Goal: Task Accomplishment & Management: Use online tool/utility

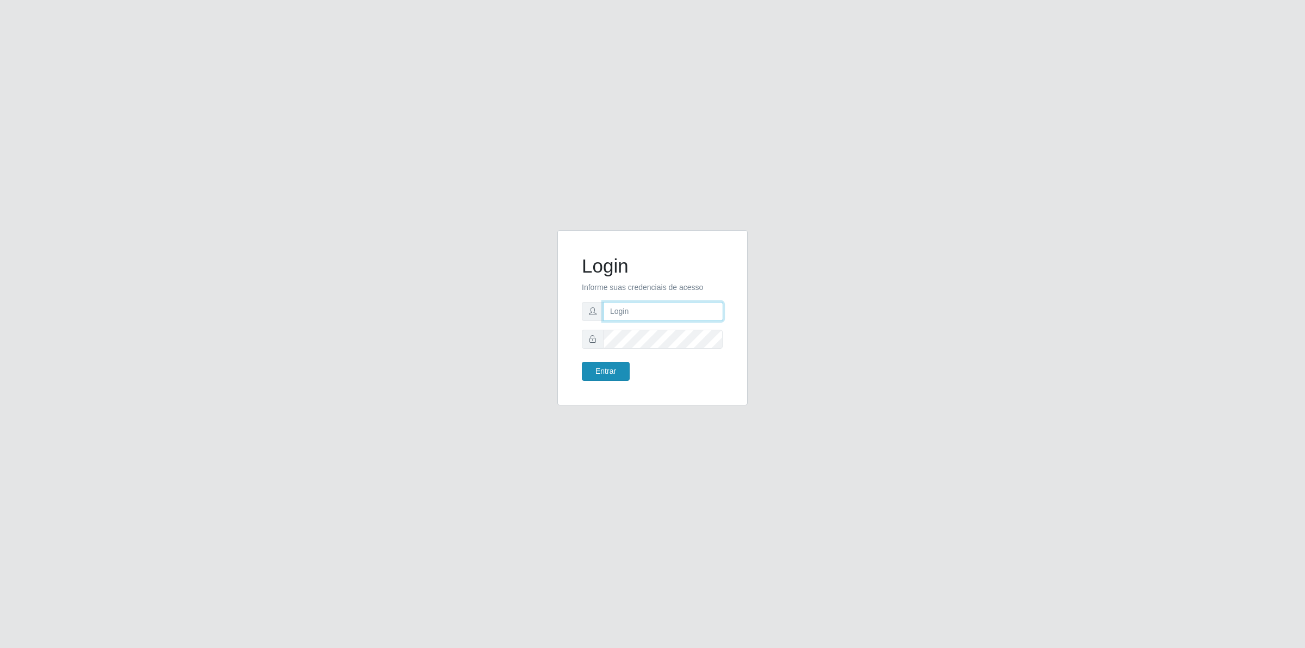
type input "[PERSON_NAME][EMAIL_ADDRESS][DOMAIN_NAME]"
click at [596, 368] on button "Entrar" at bounding box center [606, 371] width 48 height 19
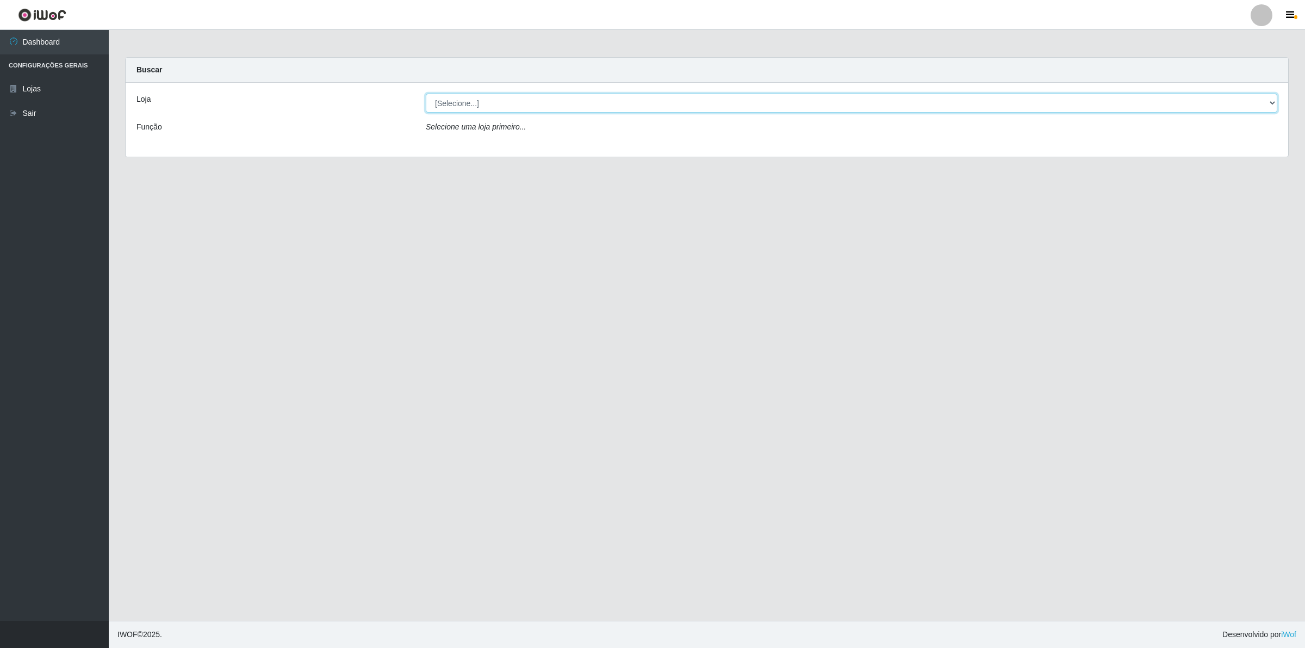
click at [472, 100] on select "[Selecione...] Extrabom - Loja 01 Centro de Distribuição" at bounding box center [852, 103] width 852 height 19
select select "435"
click at [426, 94] on select "[Selecione...] Extrabom - Loja 01 Centro de Distribuição" at bounding box center [852, 103] width 852 height 19
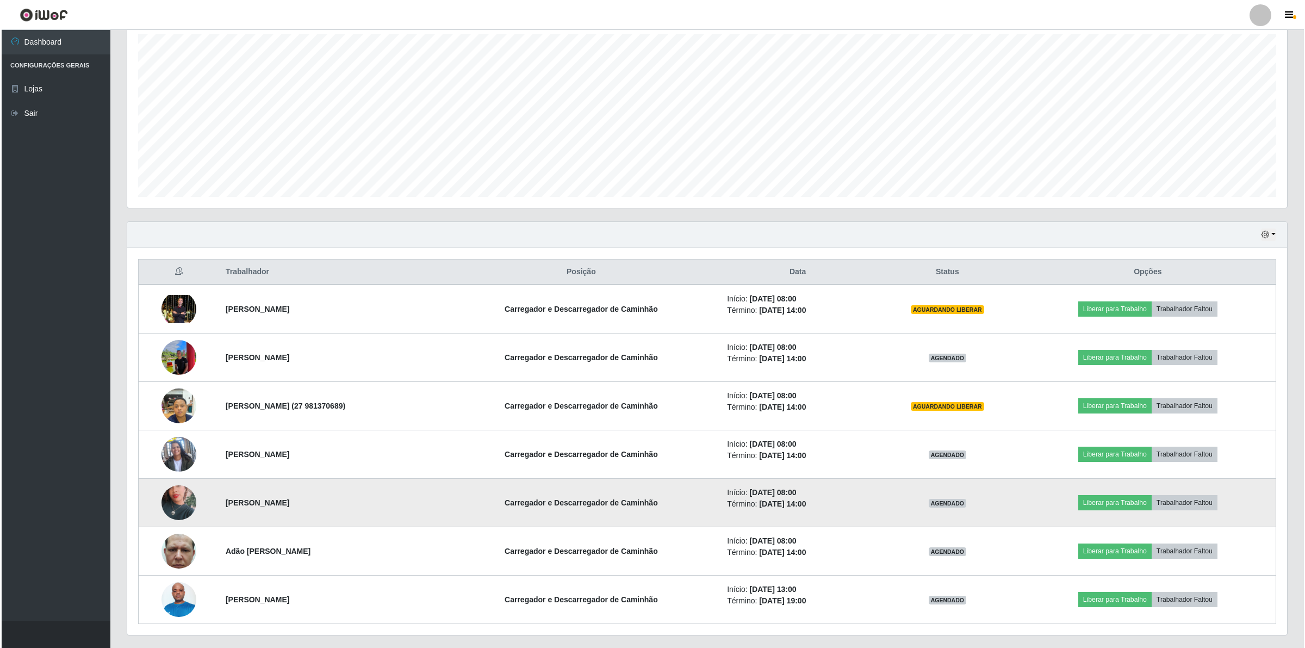
scroll to position [221, 0]
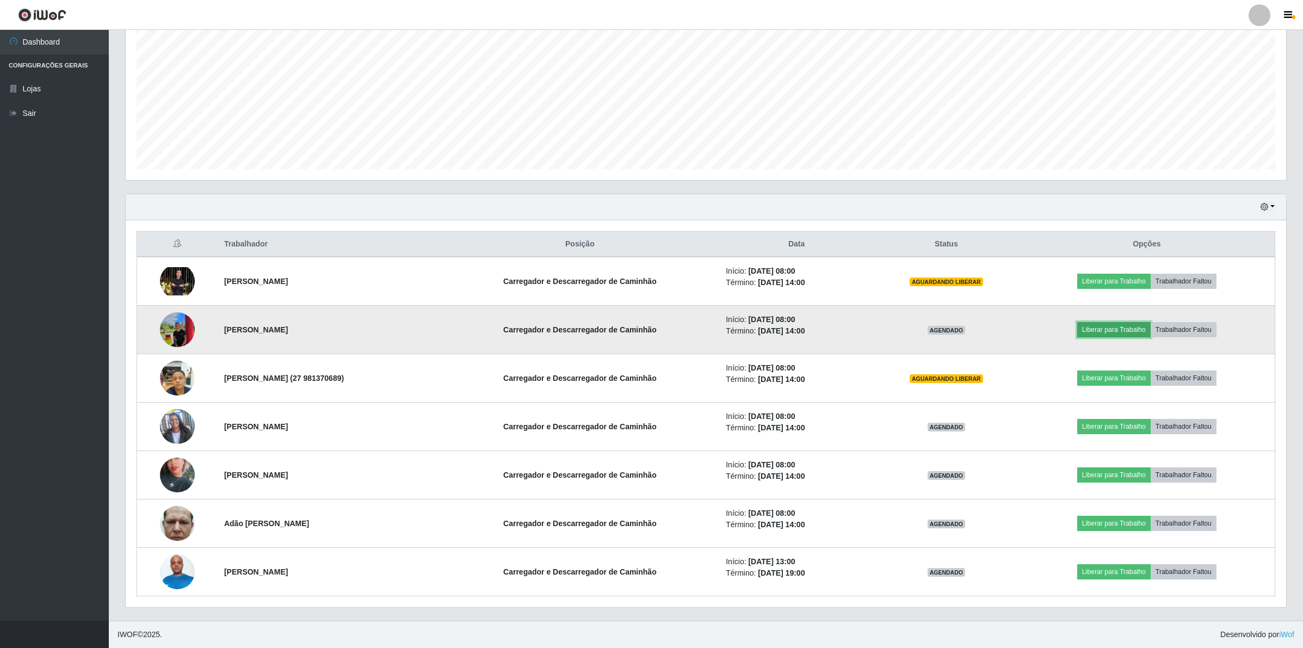
click at [1134, 330] on button "Liberar para Trabalho" at bounding box center [1113, 329] width 73 height 15
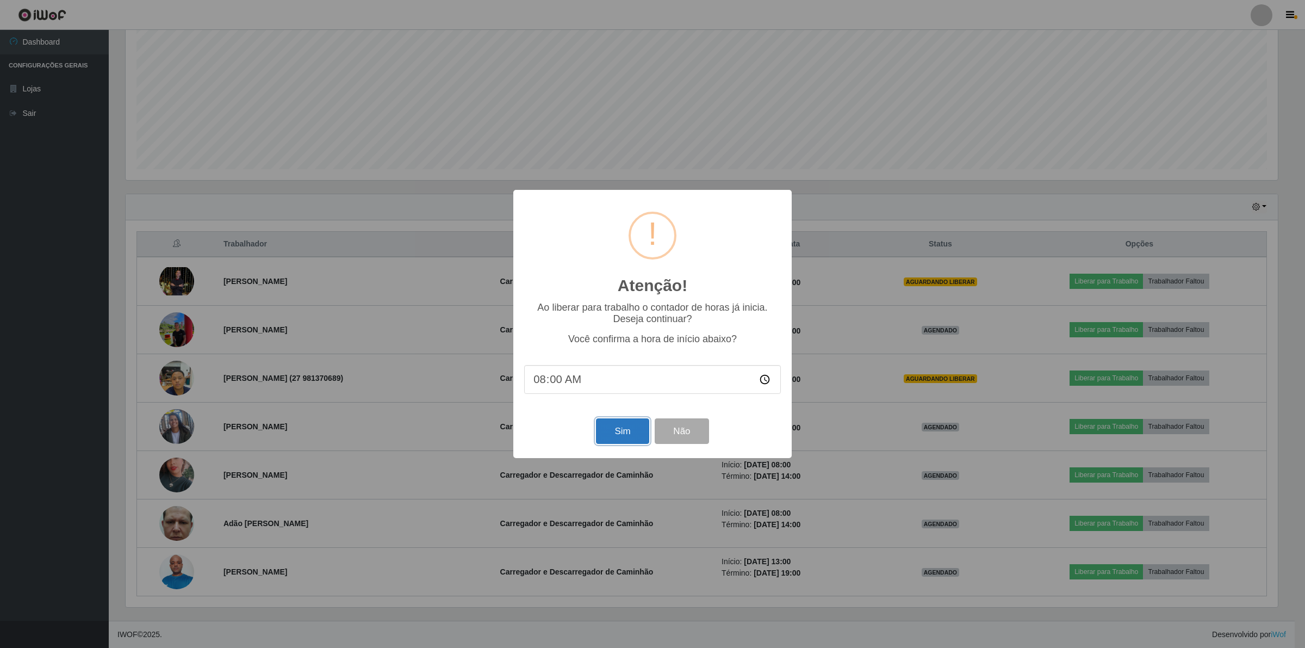
click at [610, 434] on button "Sim" at bounding box center [622, 431] width 53 height 26
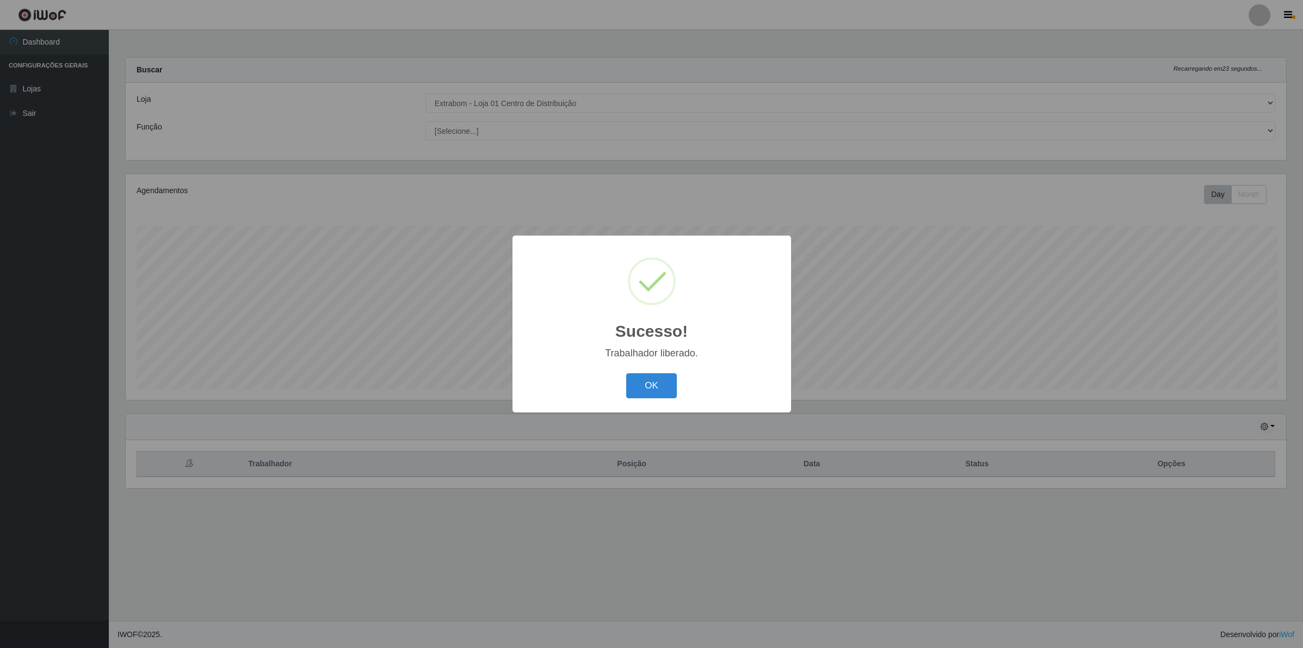
scroll to position [226, 1162]
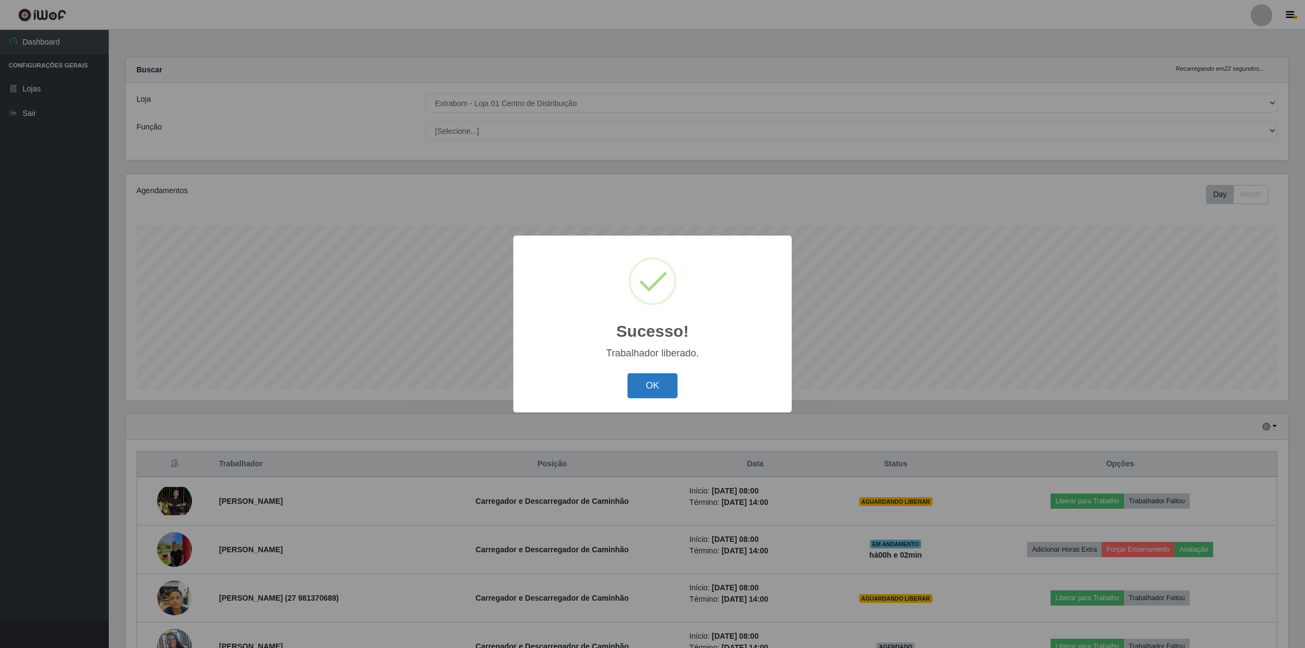
click at [660, 398] on button "OK" at bounding box center [653, 386] width 51 height 26
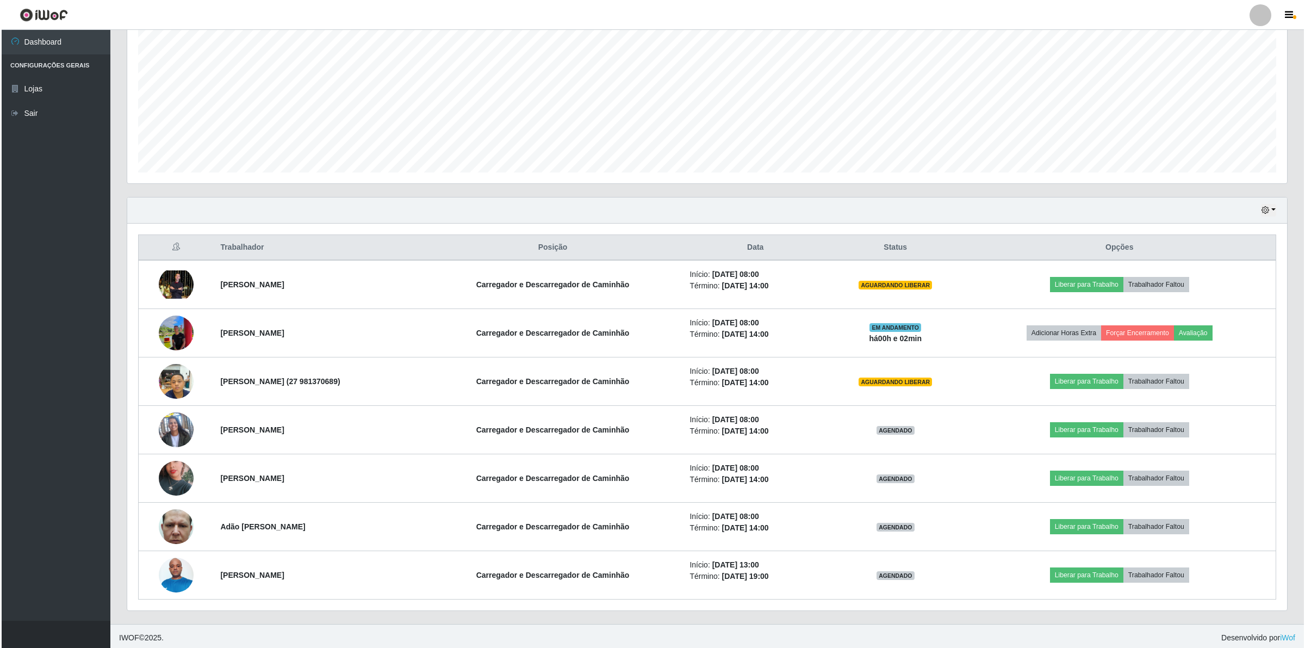
scroll to position [221, 0]
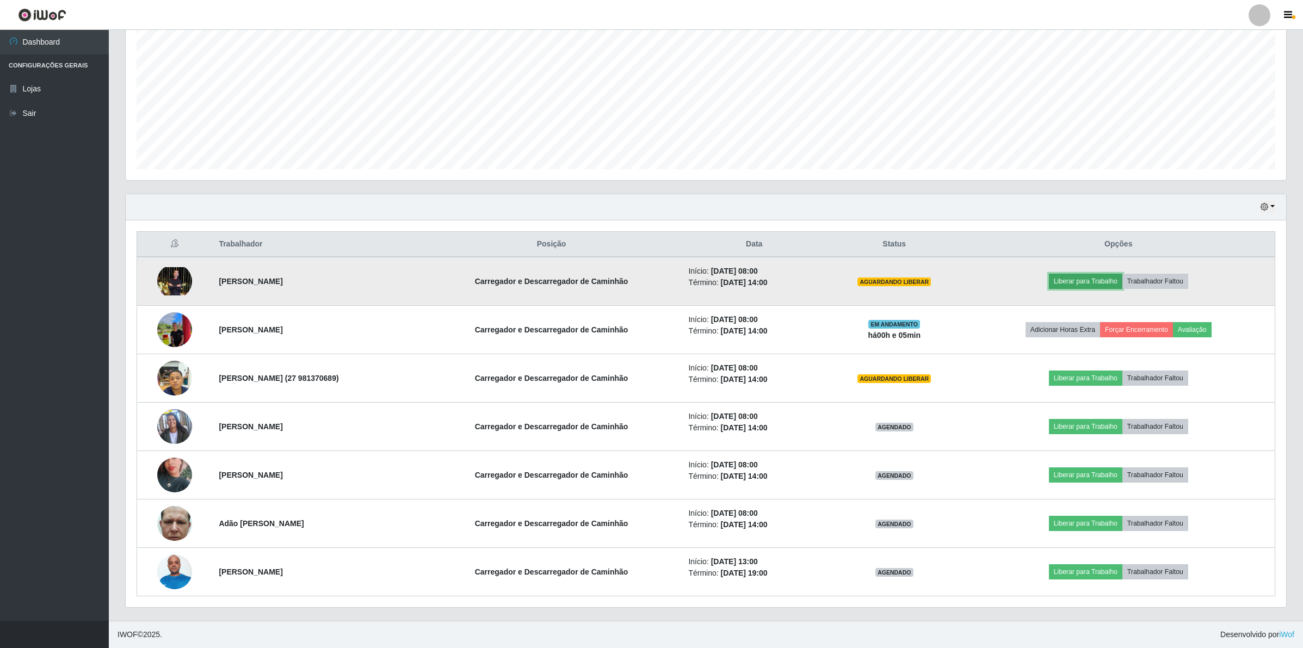
click at [1067, 278] on button "Liberar para Trabalho" at bounding box center [1085, 281] width 73 height 15
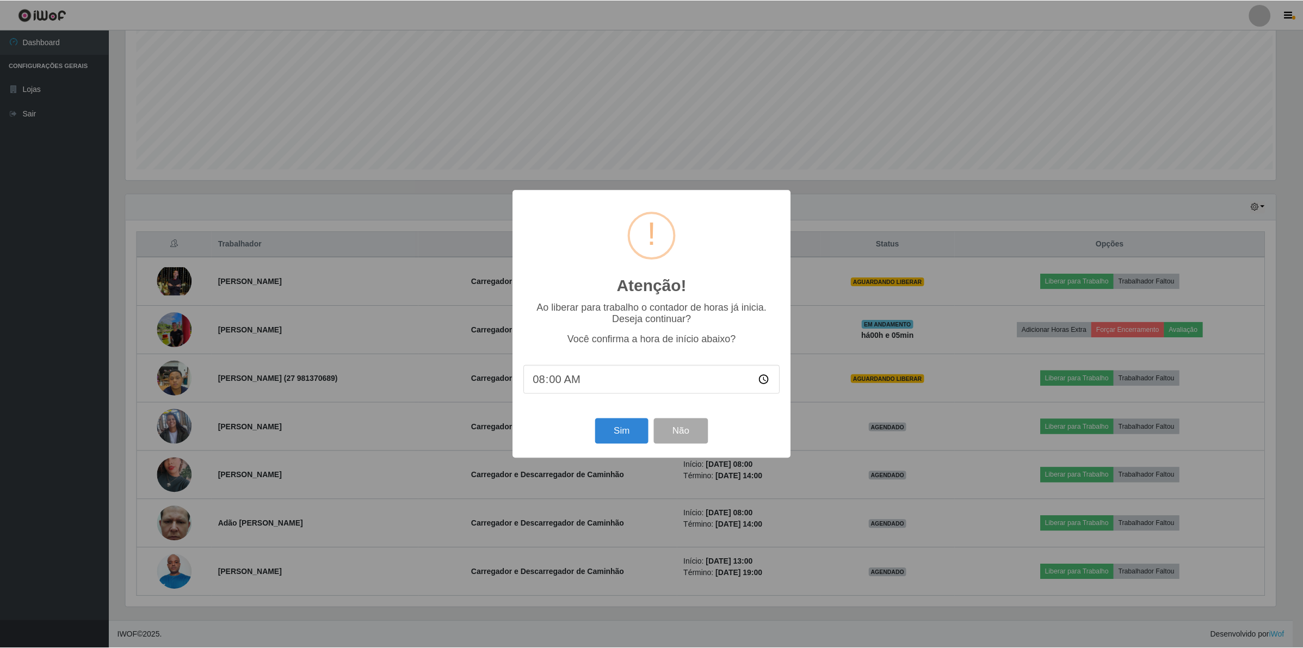
scroll to position [226, 1152]
click at [623, 427] on button "Sim" at bounding box center [622, 431] width 53 height 26
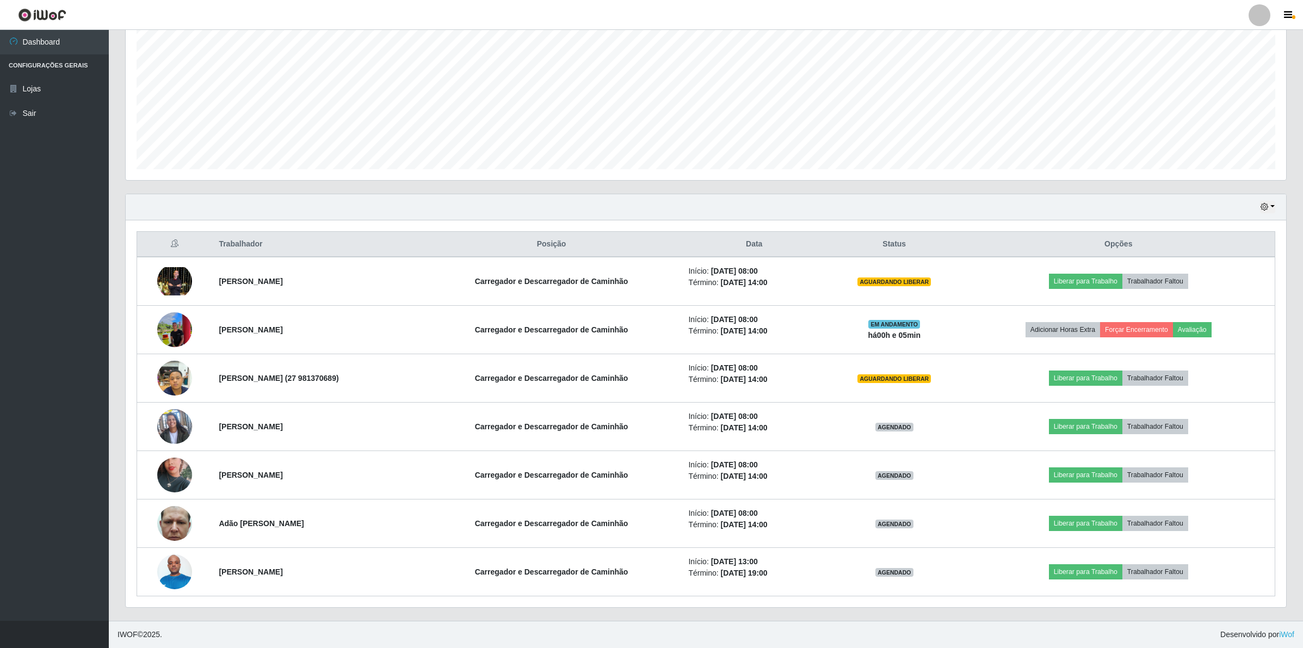
scroll to position [226, 1162]
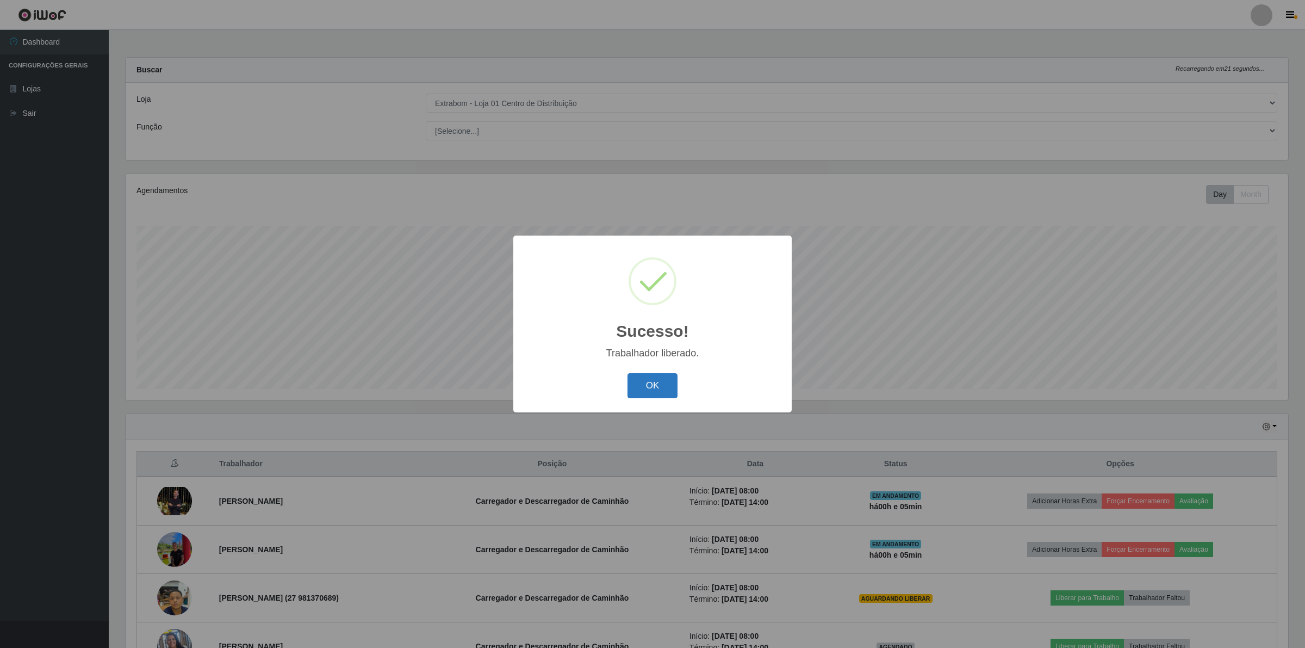
click at [653, 391] on button "OK" at bounding box center [653, 386] width 51 height 26
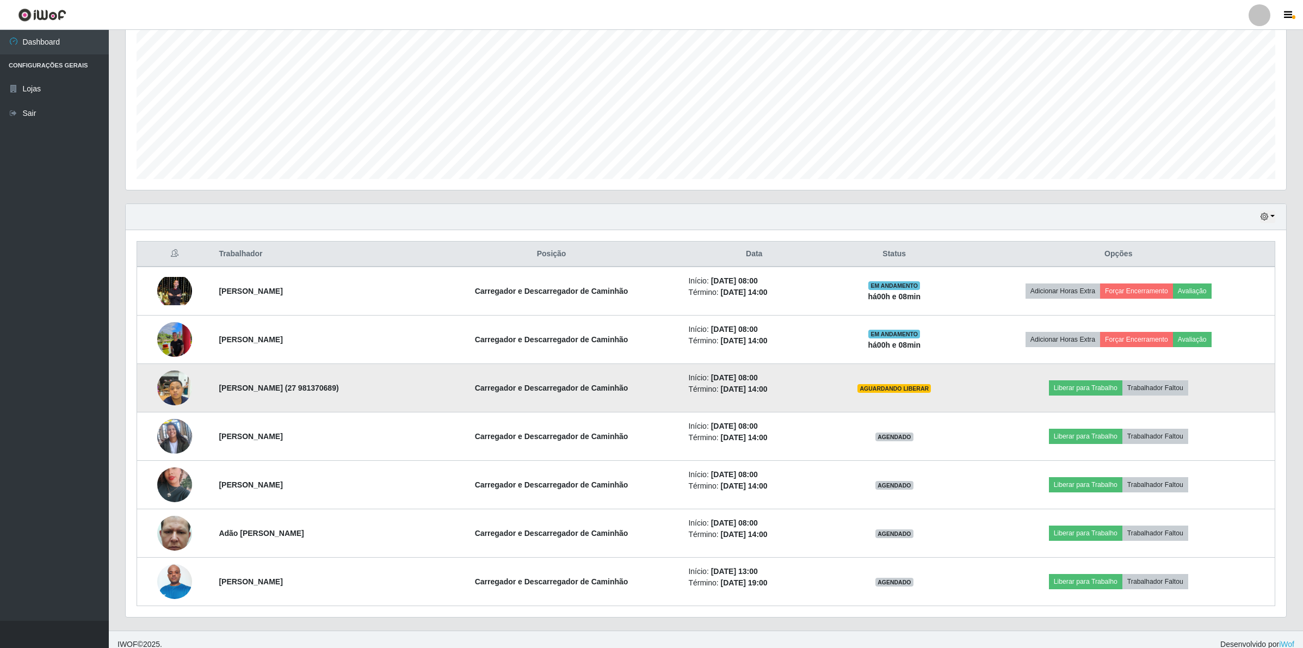
scroll to position [221, 0]
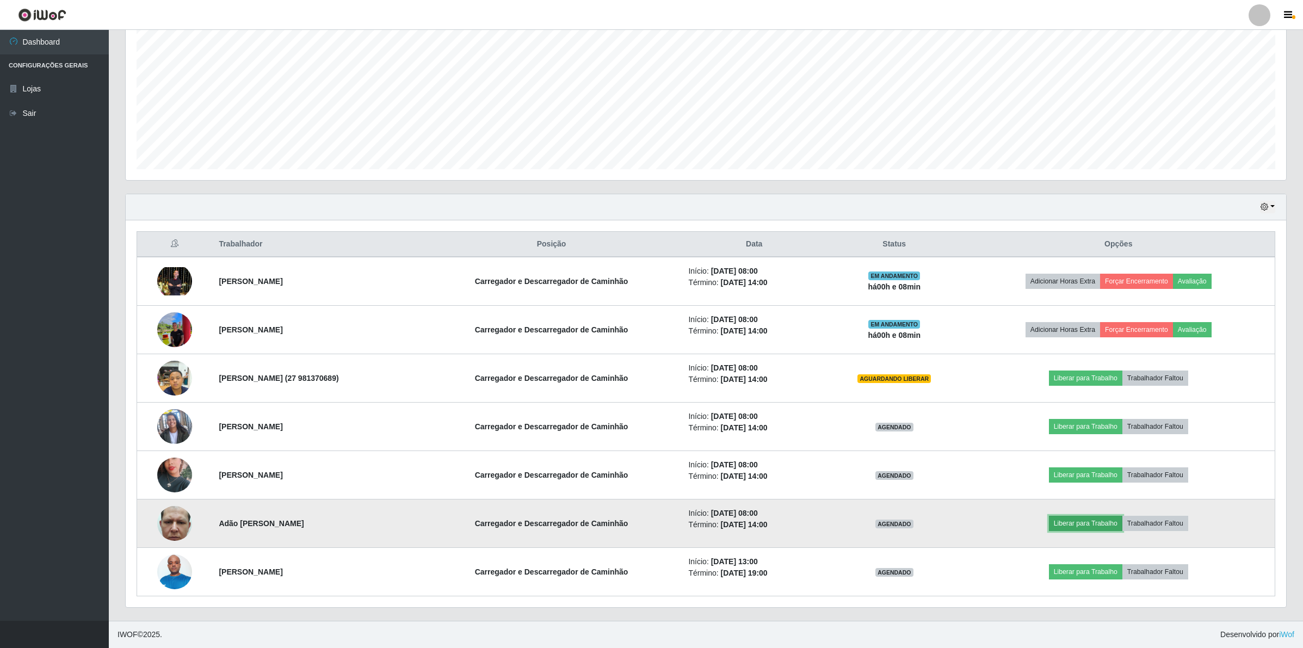
click at [1086, 520] on button "Liberar para Trabalho" at bounding box center [1085, 523] width 73 height 15
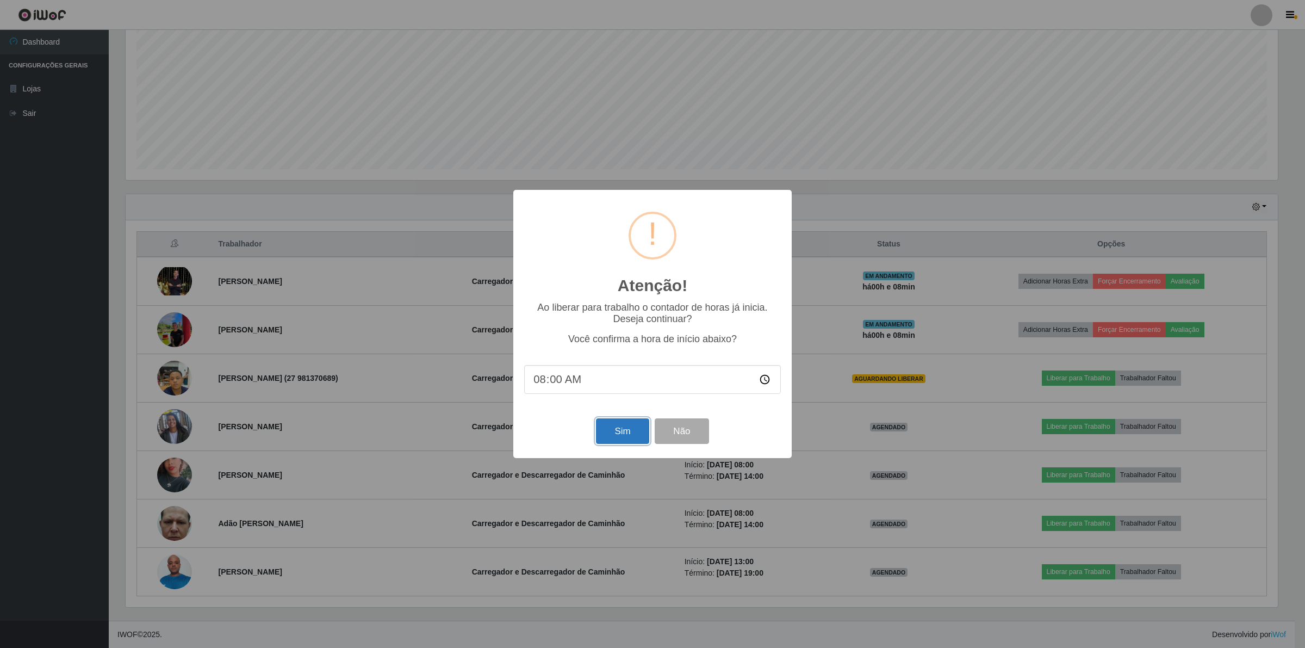
click at [601, 436] on button "Sim" at bounding box center [622, 431] width 53 height 26
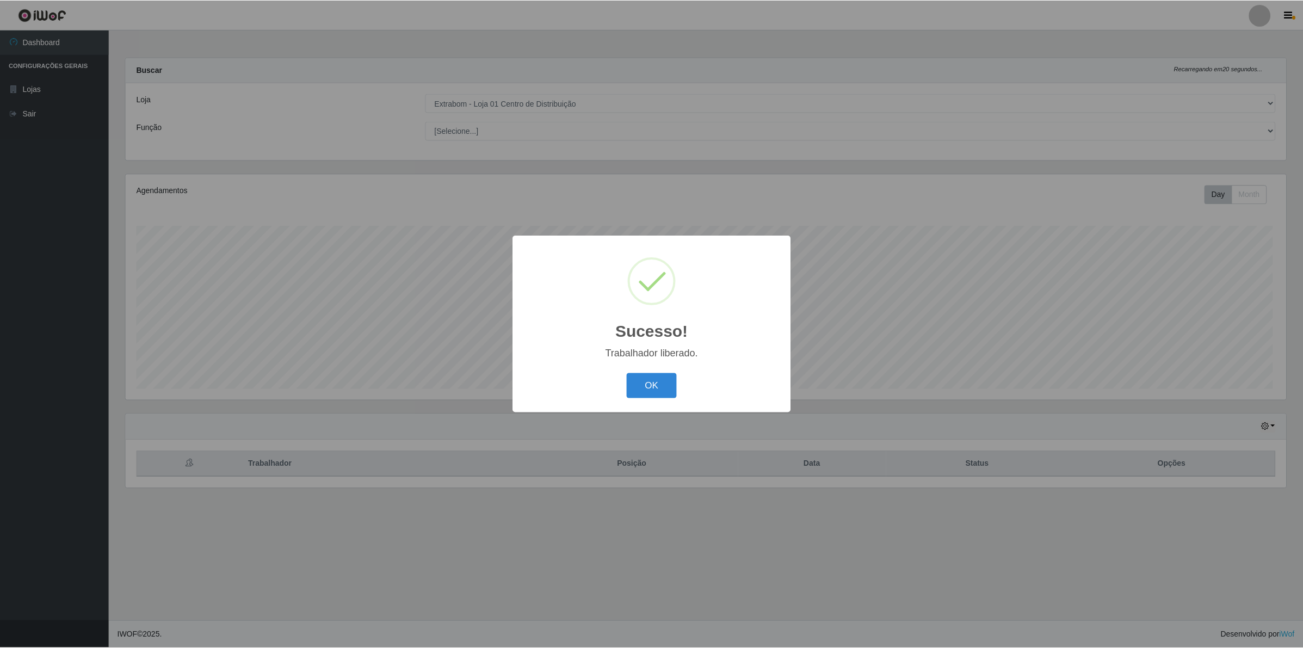
scroll to position [226, 1162]
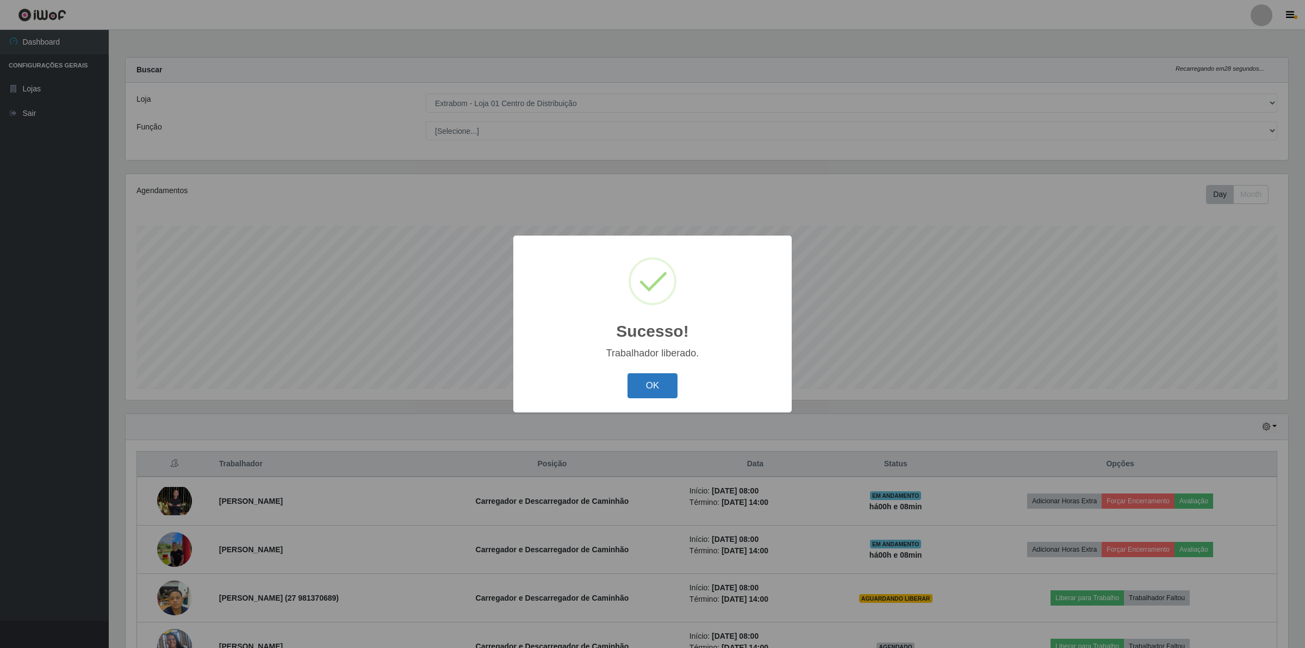
click at [640, 392] on button "OK" at bounding box center [653, 386] width 51 height 26
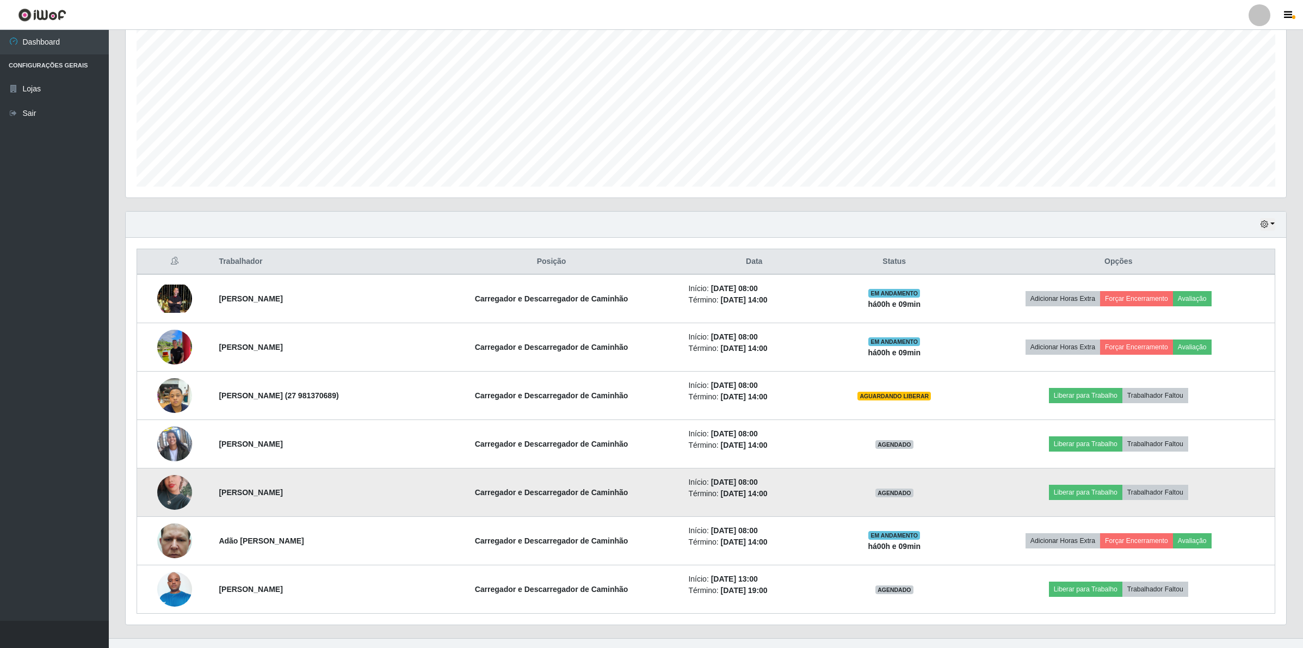
scroll to position [204, 0]
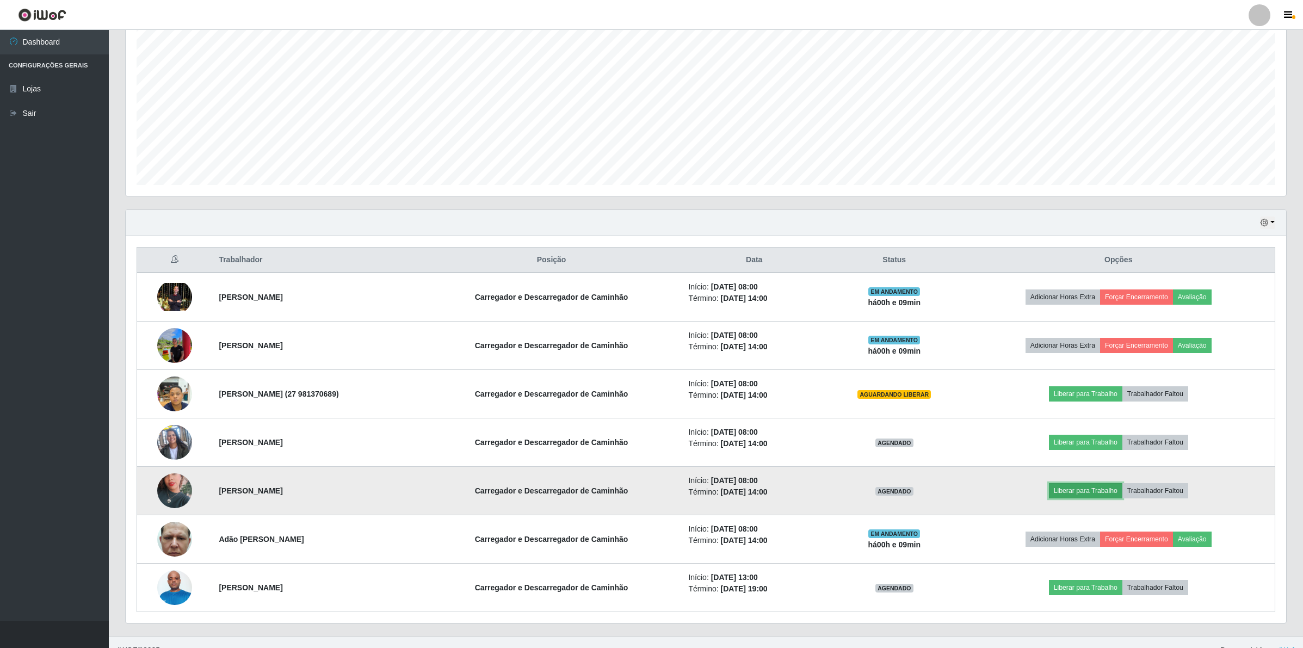
click at [1092, 493] on button "Liberar para Trabalho" at bounding box center [1085, 490] width 73 height 15
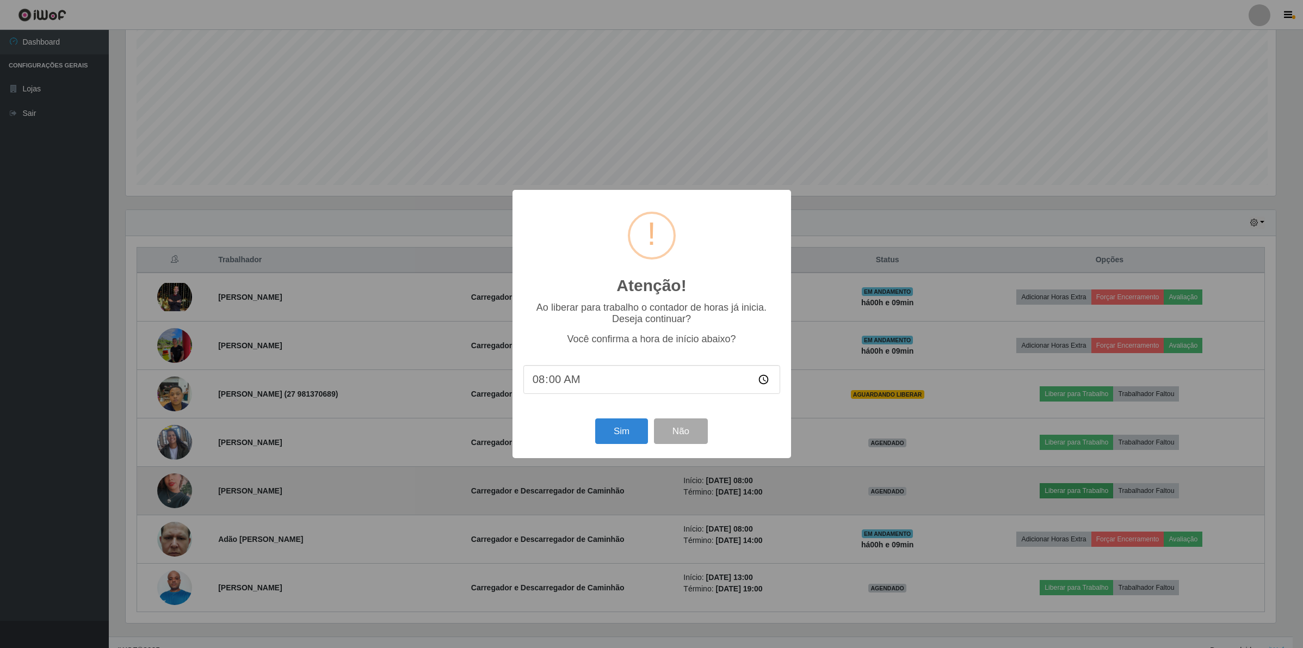
scroll to position [226, 1152]
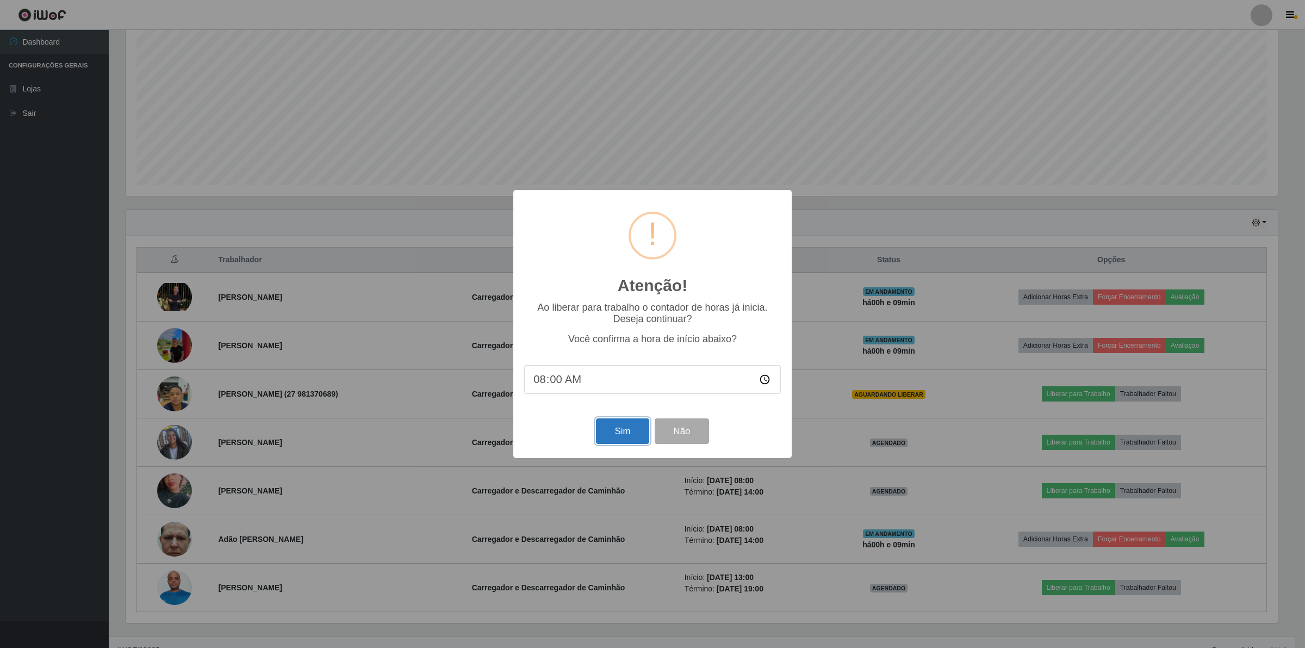
click at [616, 430] on button "Sim" at bounding box center [622, 431] width 53 height 26
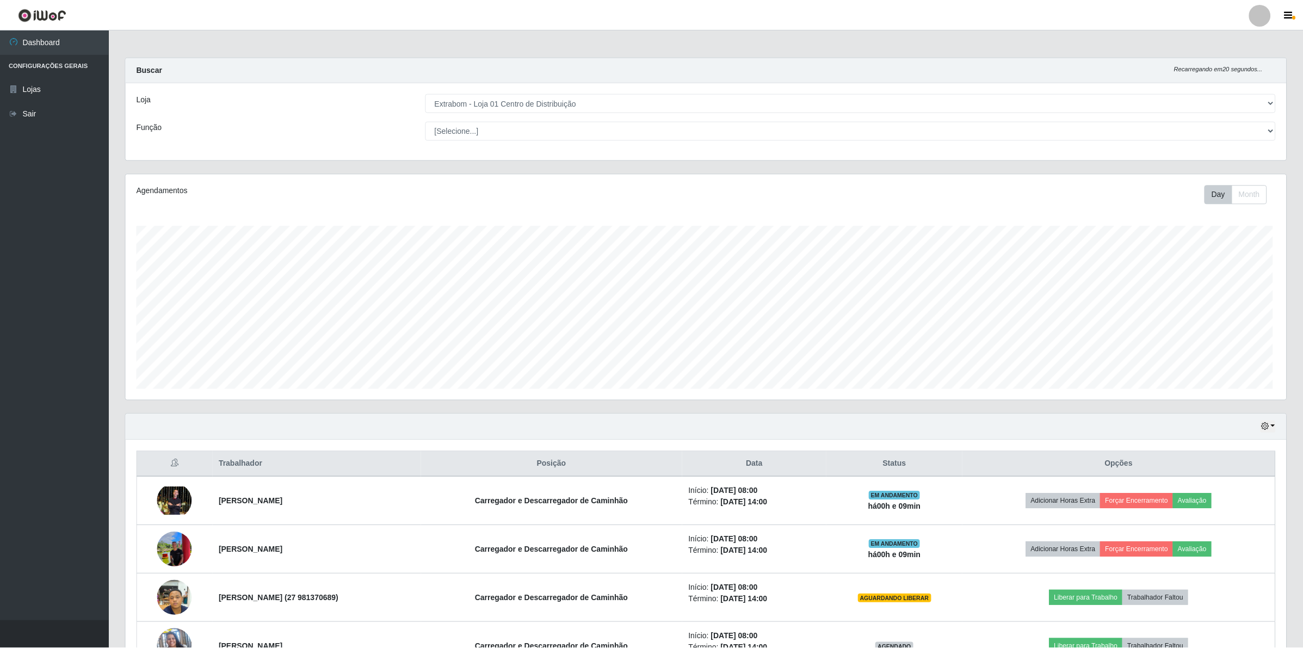
scroll to position [226, 1162]
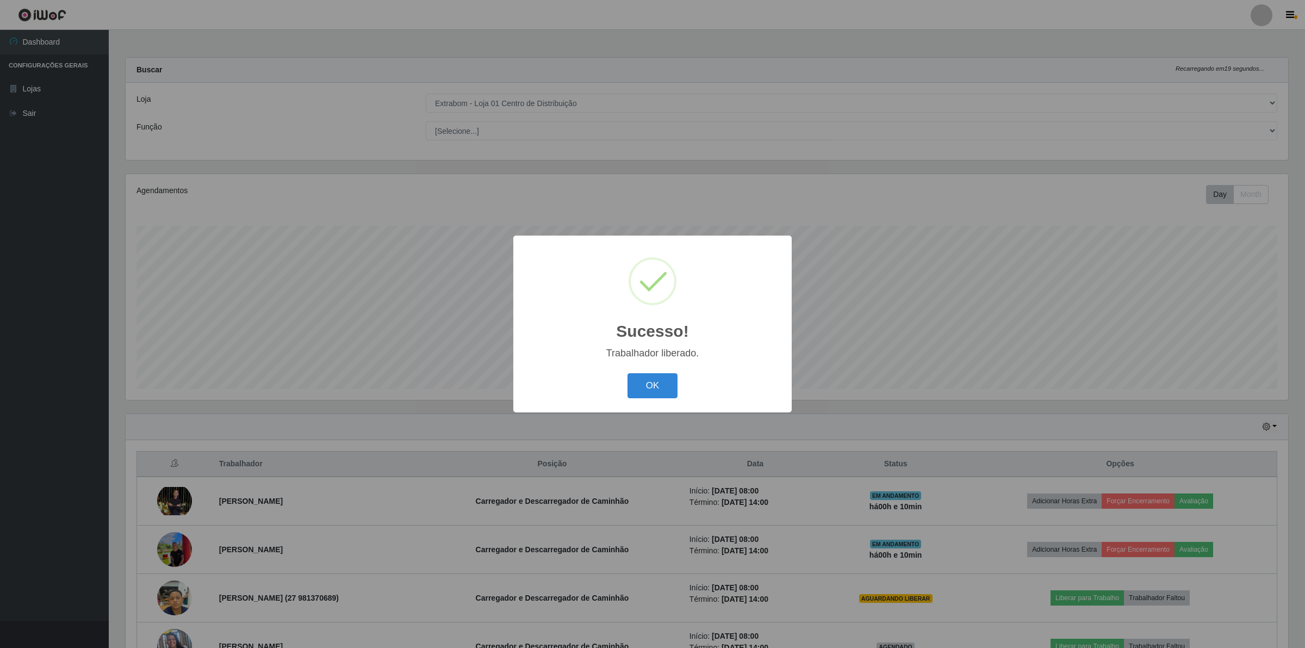
click at [623, 387] on div "OK Cancel" at bounding box center [652, 385] width 257 height 31
click at [680, 394] on div "OK Cancel" at bounding box center [652, 385] width 257 height 31
click at [651, 387] on button "OK" at bounding box center [653, 386] width 51 height 26
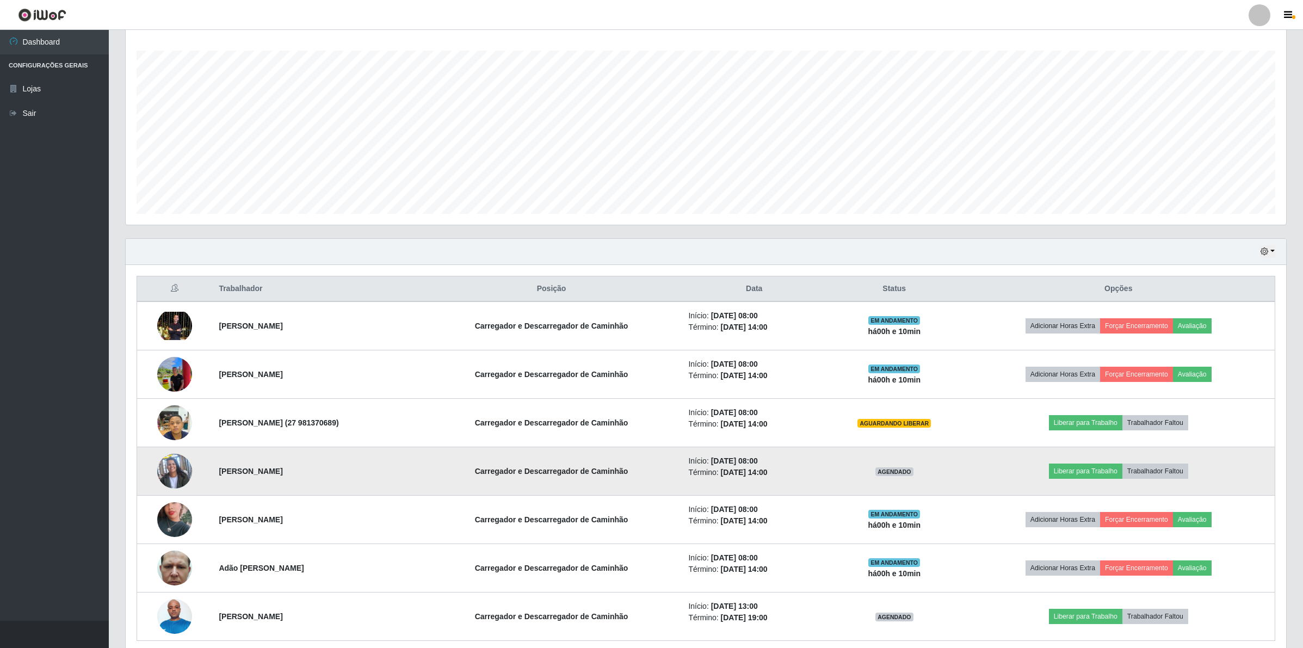
scroll to position [204, 0]
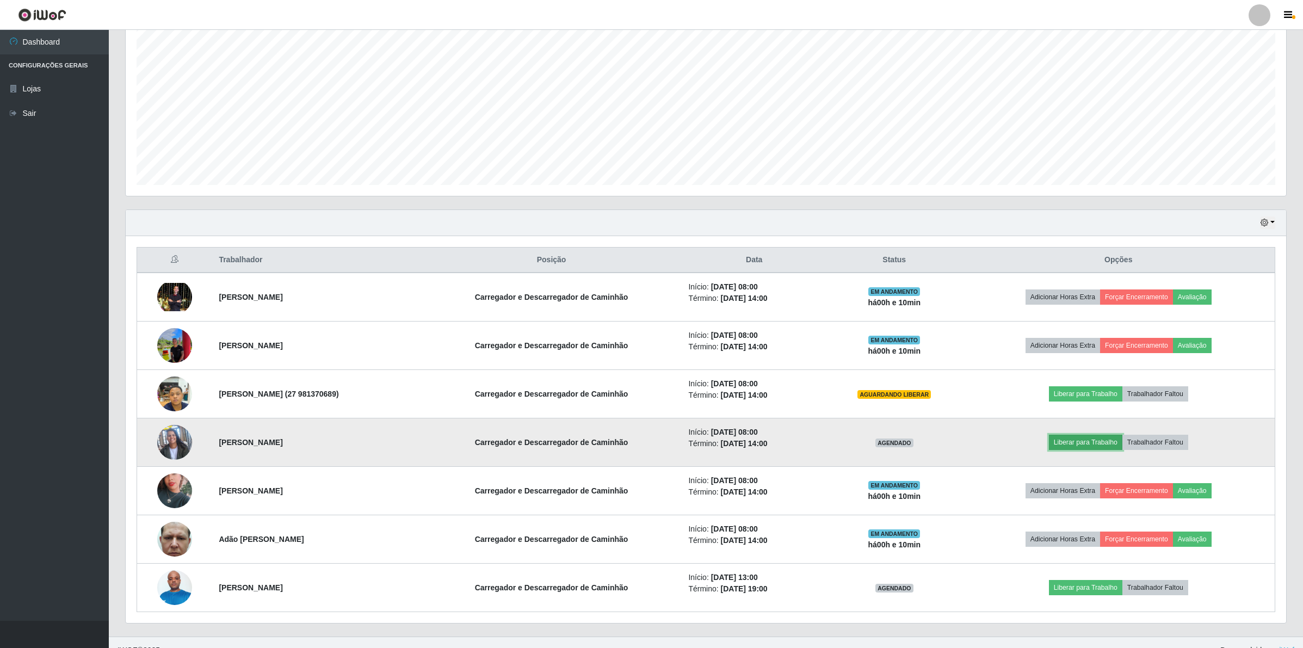
click at [1078, 447] on button "Liberar para Trabalho" at bounding box center [1085, 442] width 73 height 15
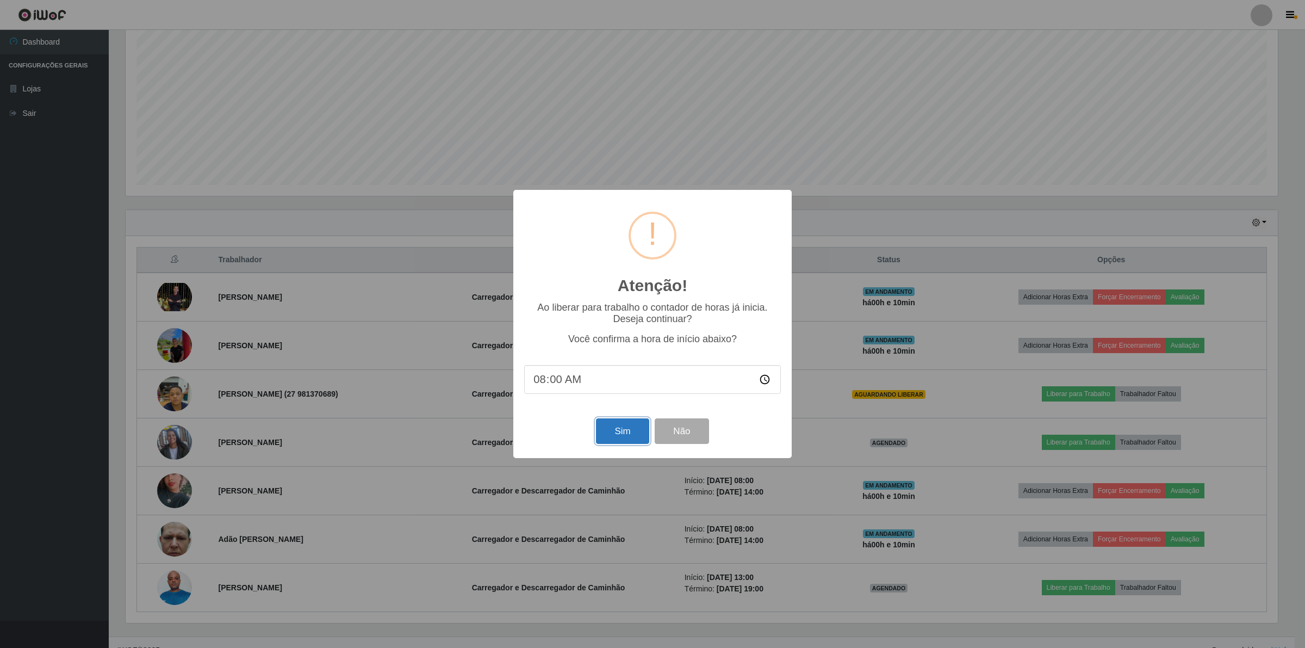
click at [621, 433] on button "Sim" at bounding box center [622, 431] width 53 height 26
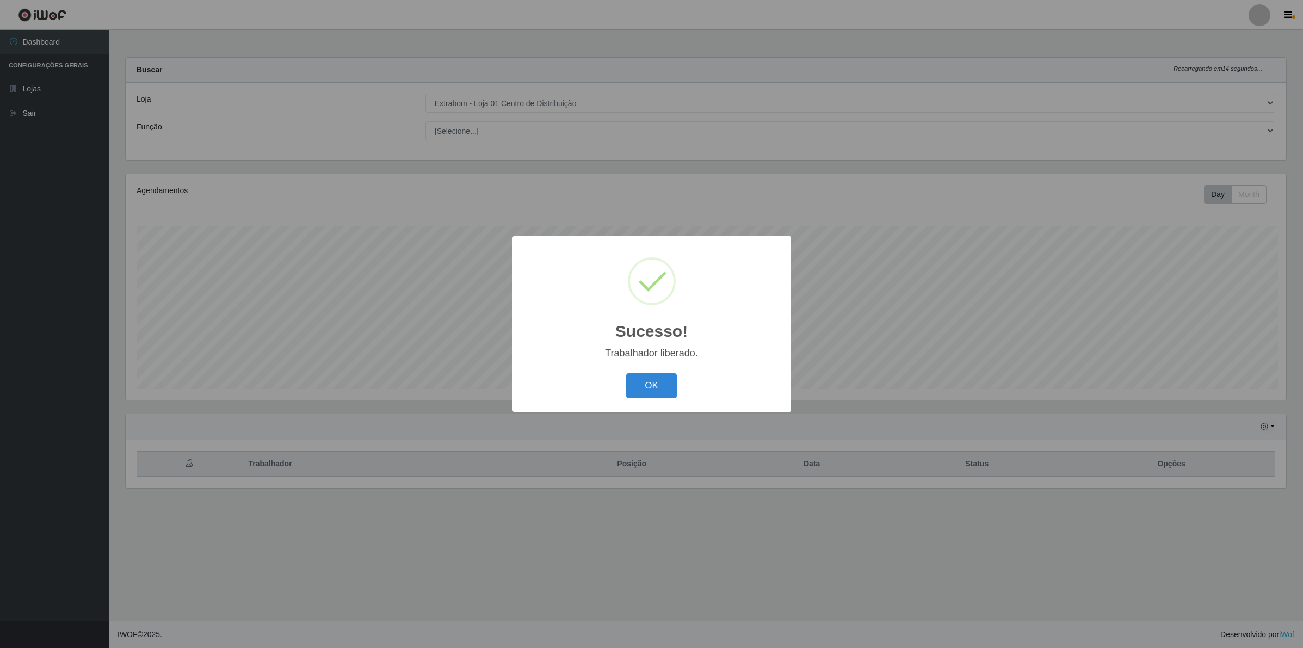
scroll to position [226, 1162]
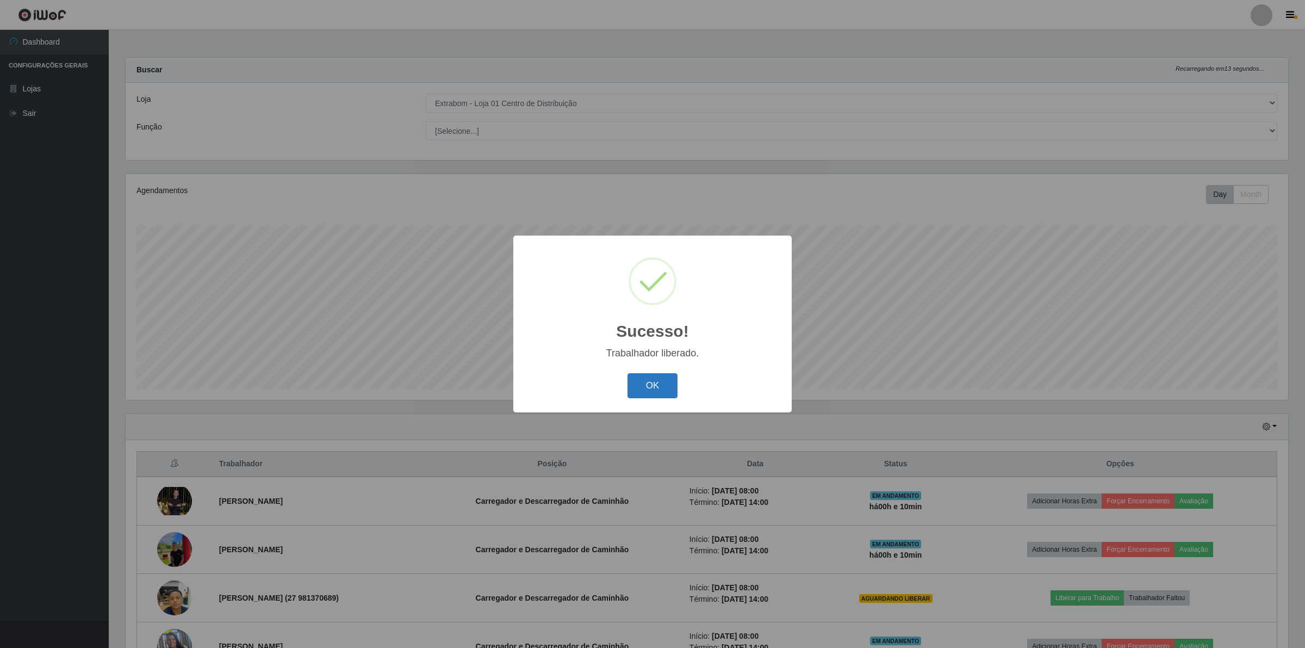
click at [645, 380] on button "OK" at bounding box center [653, 386] width 51 height 26
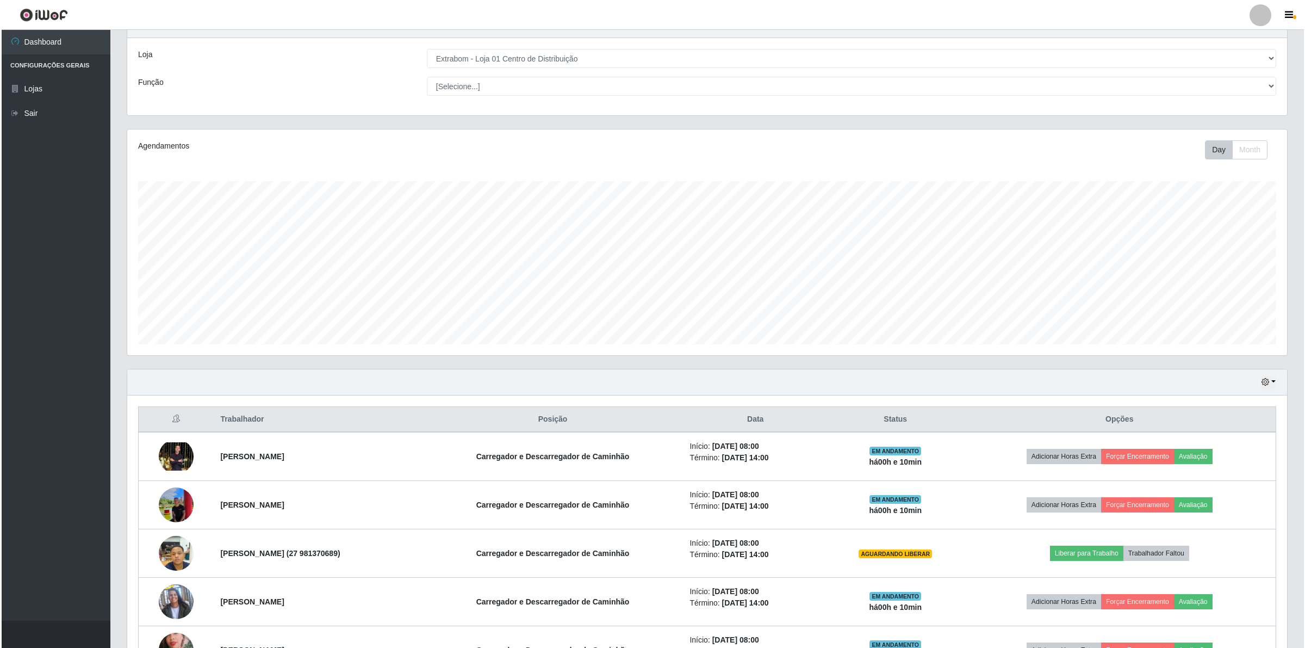
scroll to position [221, 0]
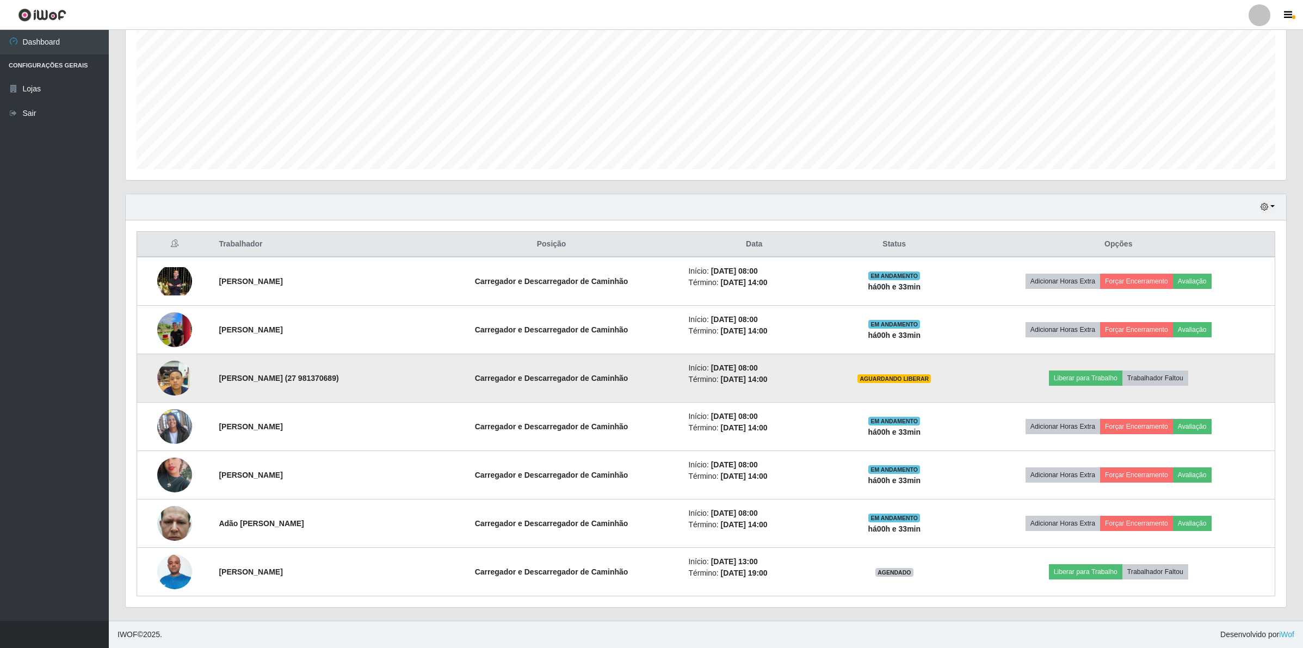
click at [173, 377] on img at bounding box center [174, 378] width 35 height 46
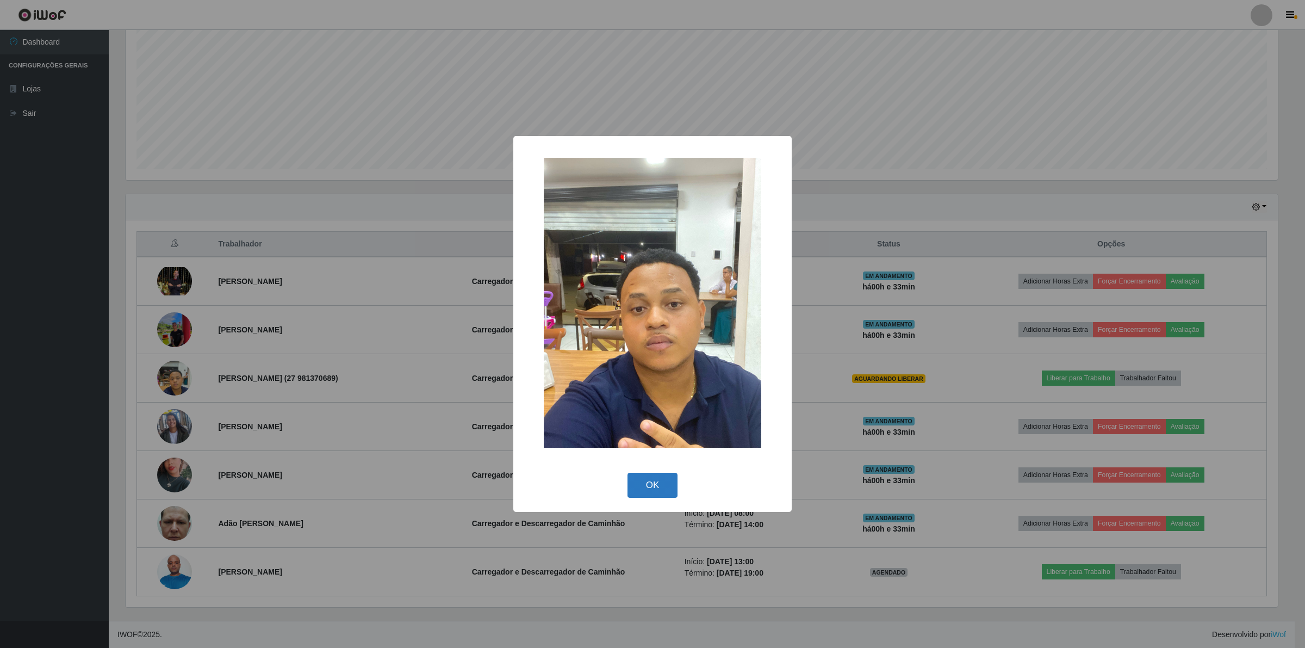
click at [654, 497] on button "OK" at bounding box center [653, 486] width 51 height 26
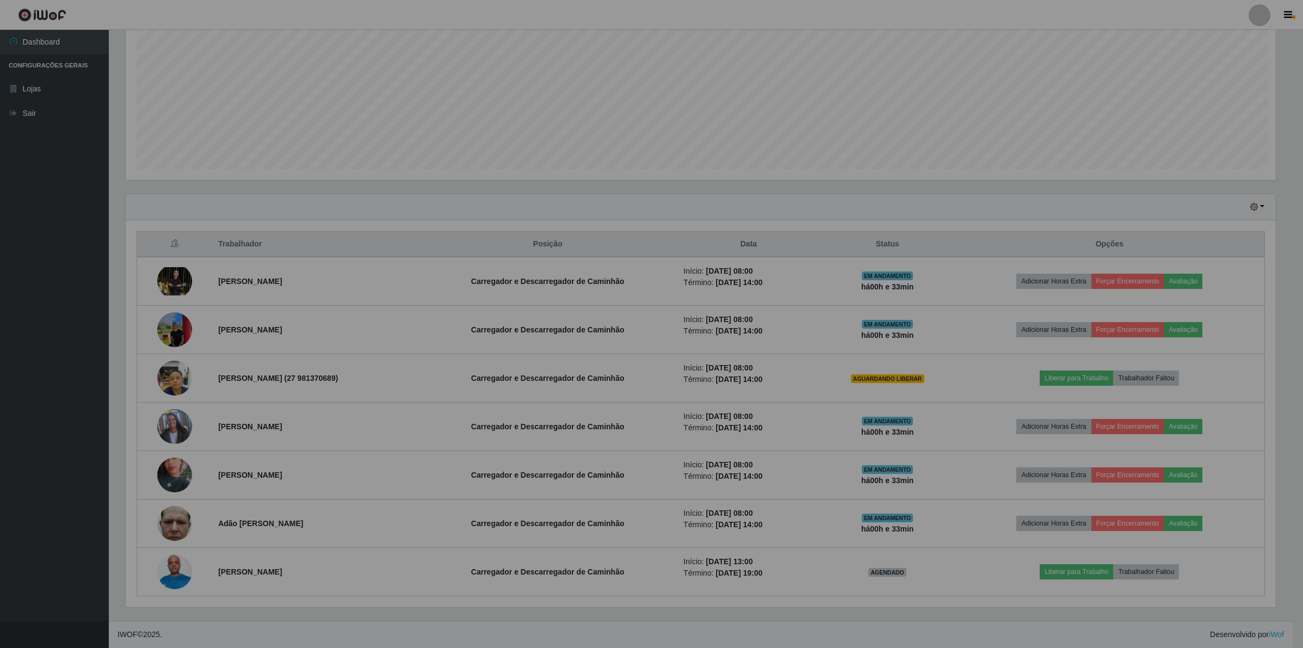
scroll to position [226, 1160]
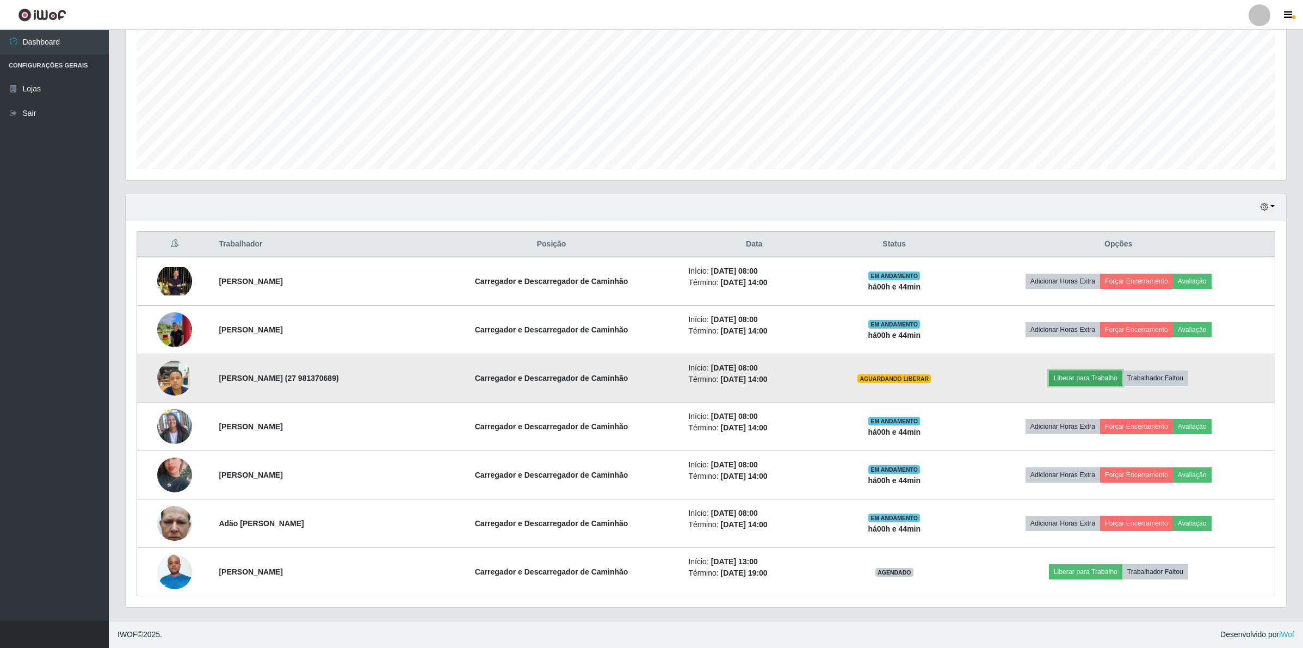
click at [1086, 373] on button "Liberar para Trabalho" at bounding box center [1085, 377] width 73 height 15
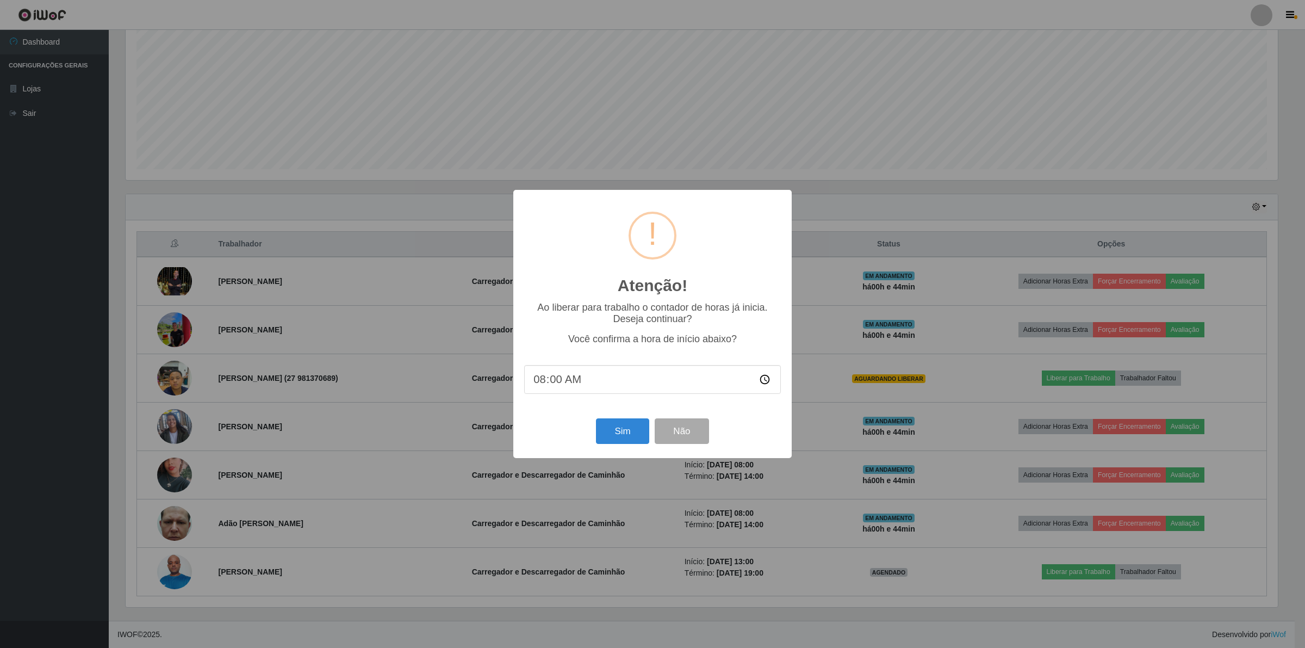
click at [551, 383] on input "08:00" at bounding box center [652, 379] width 257 height 29
type input "08:30"
click at [610, 442] on button "Sim" at bounding box center [622, 431] width 53 height 26
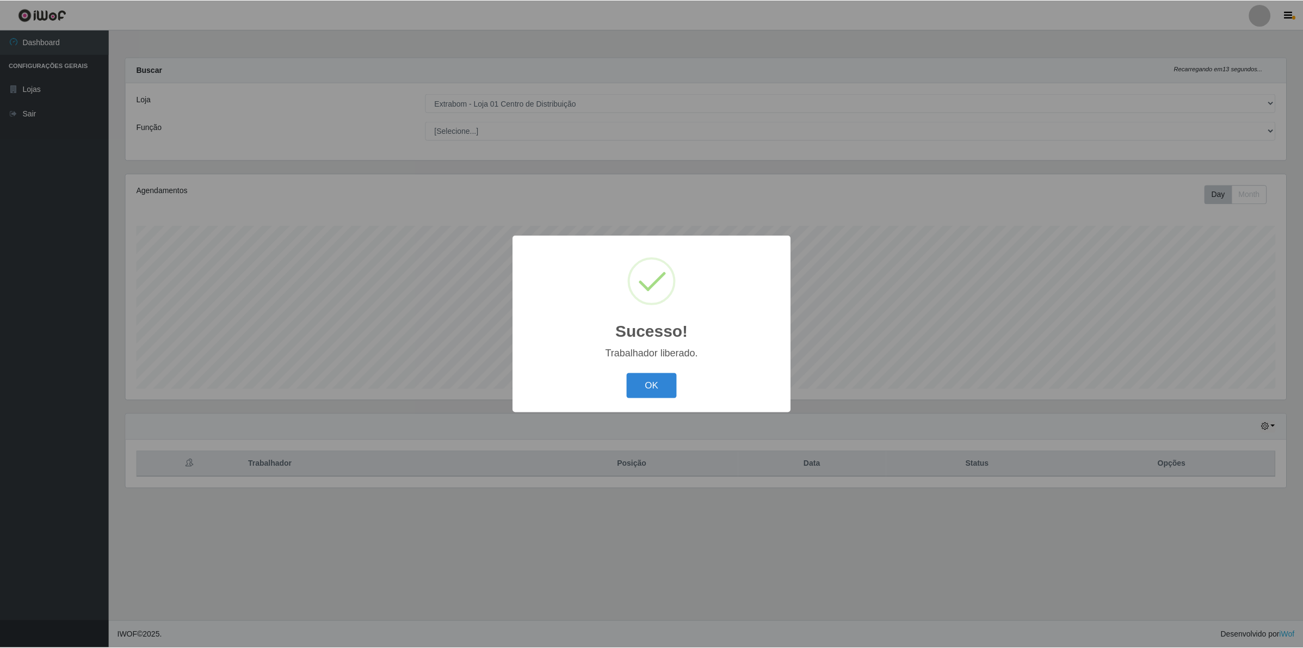
scroll to position [226, 1162]
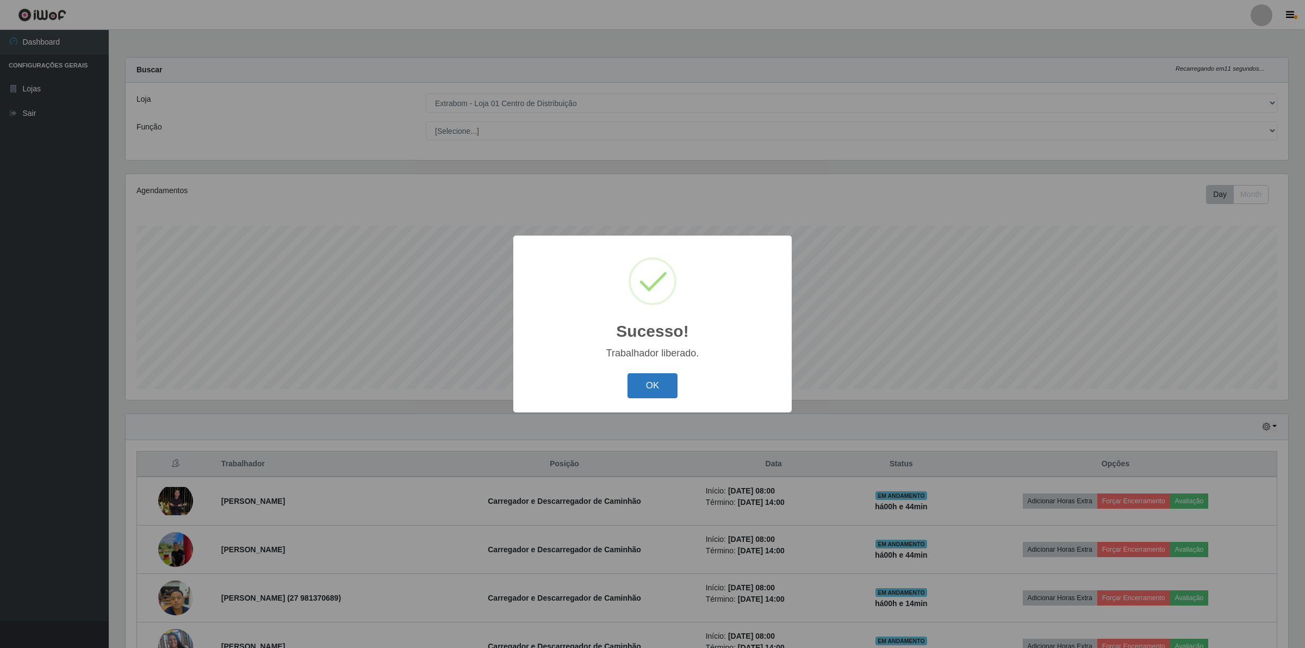
click at [651, 384] on button "OK" at bounding box center [653, 386] width 51 height 26
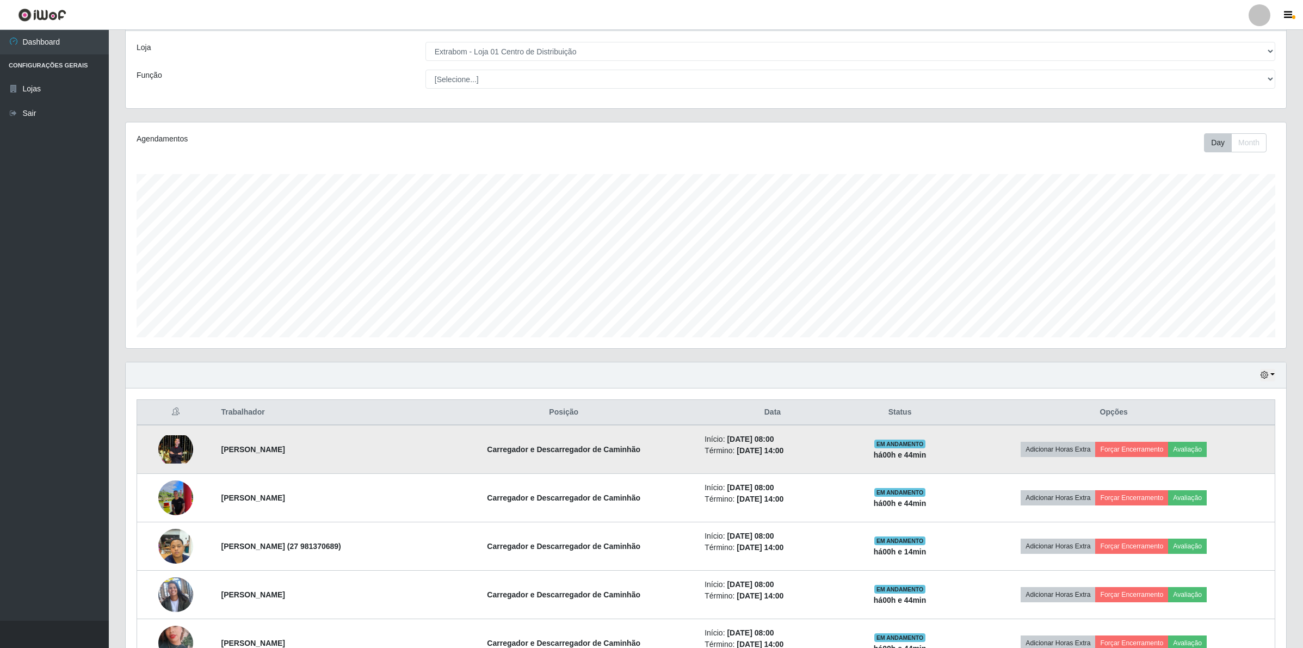
scroll to position [204, 0]
